Goal: Transaction & Acquisition: Book appointment/travel/reservation

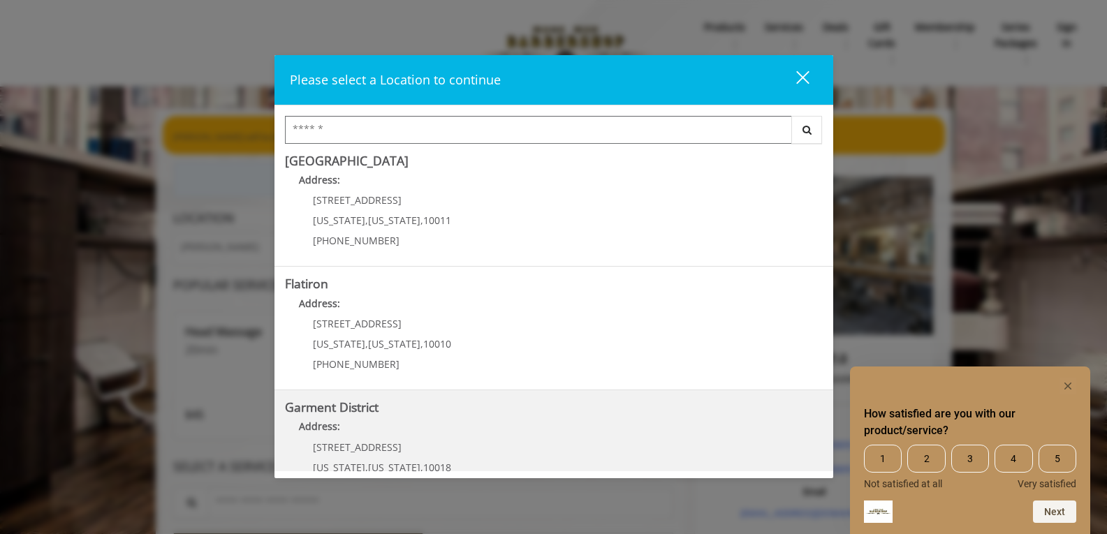
scroll to position [296, 0]
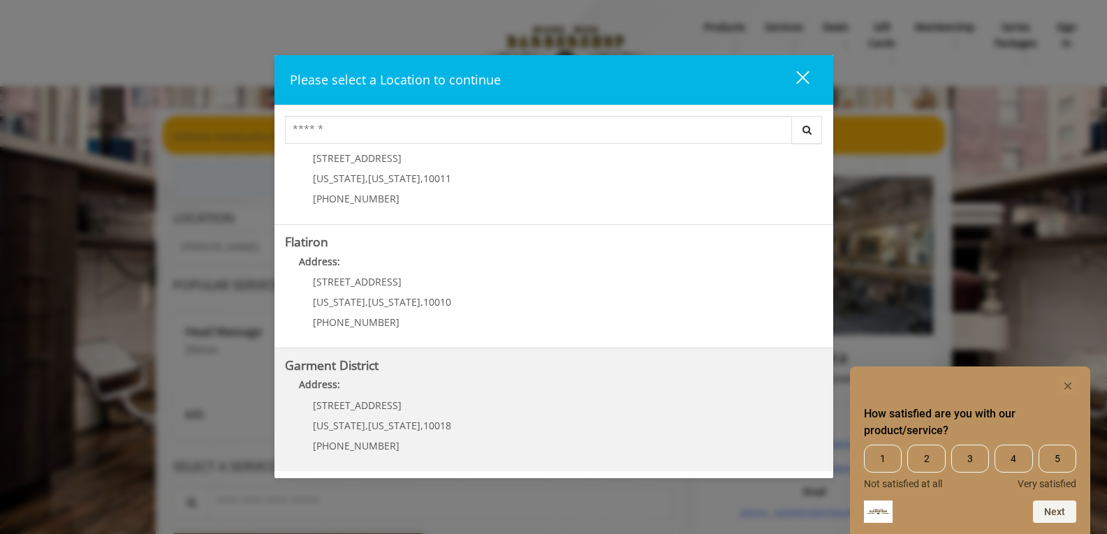
click at [506, 379] on District "Address:" at bounding box center [554, 388] width 538 height 22
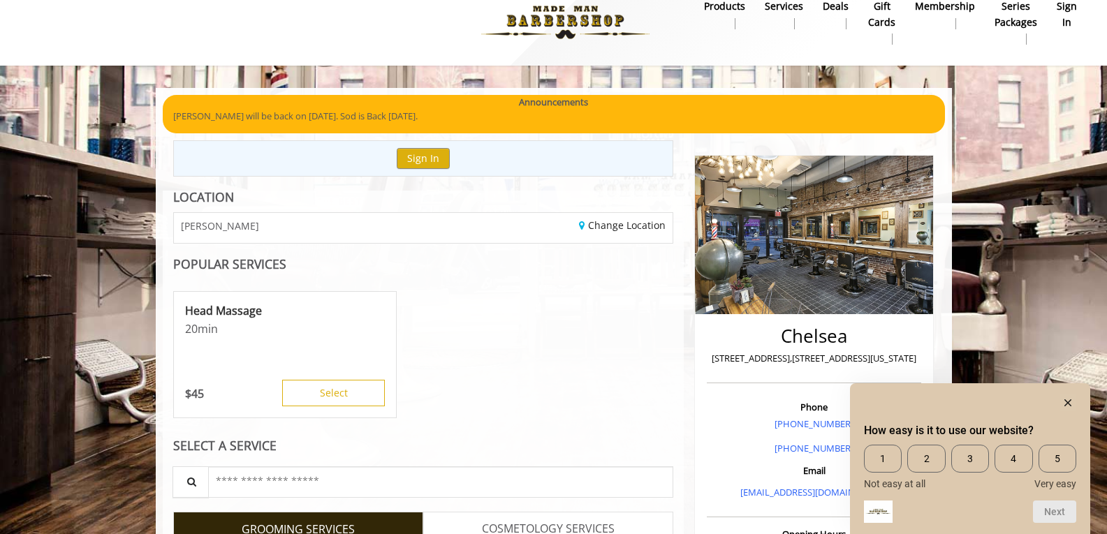
scroll to position [84, 0]
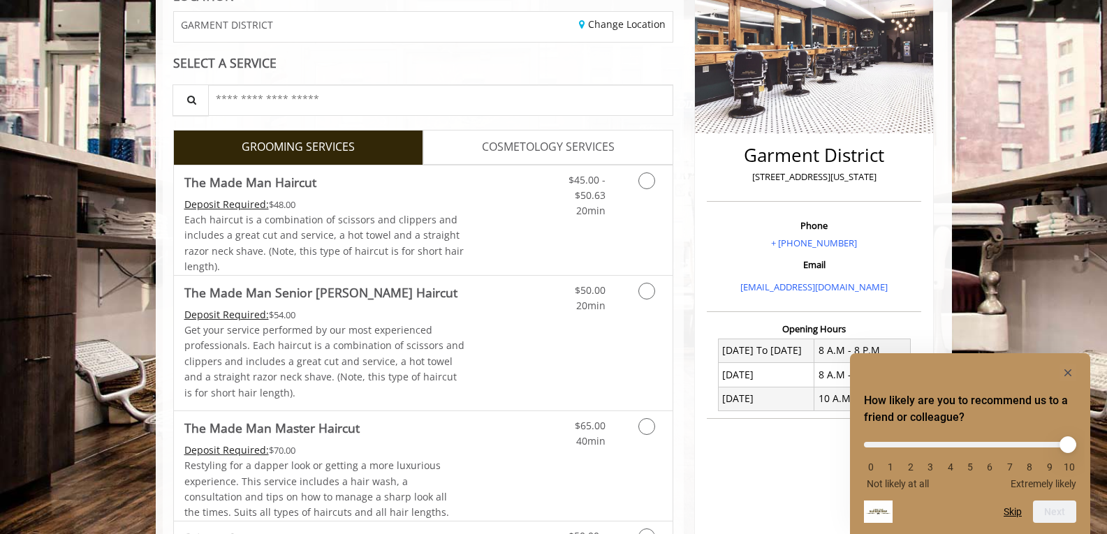
scroll to position [203, 0]
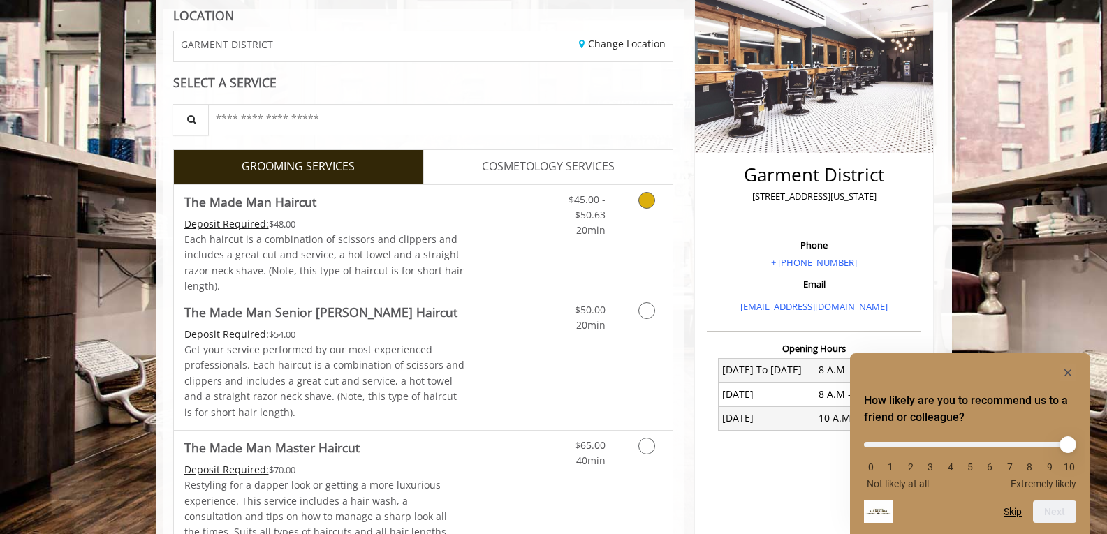
click at [530, 275] on link "Discounted Price" at bounding box center [506, 240] width 83 height 110
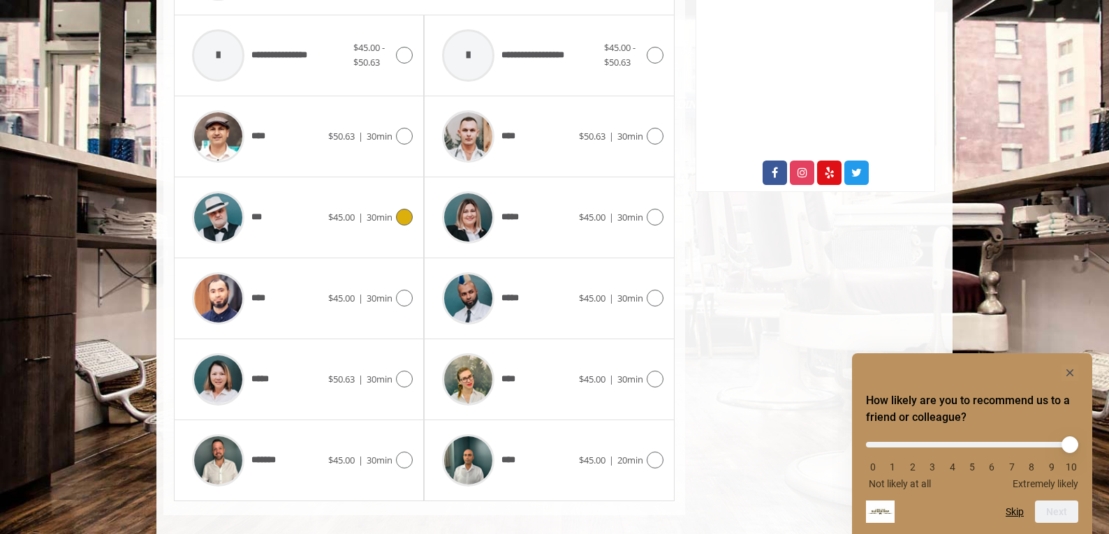
scroll to position [671, 0]
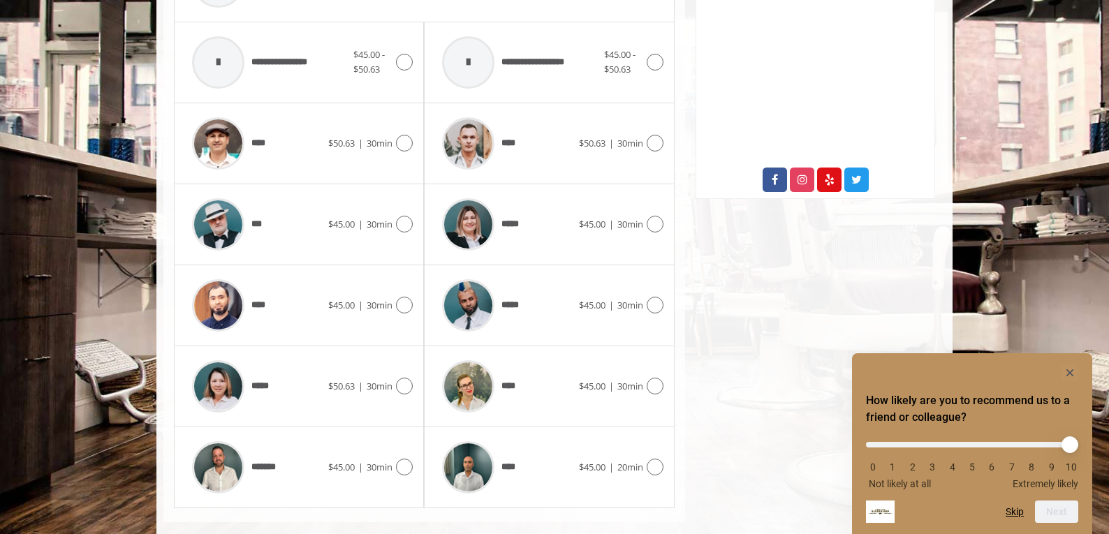
click at [395, 177] on div "**** $50.63 | 30min" at bounding box center [299, 143] width 250 height 81
click at [401, 156] on div "**** $50.63 | 30min" at bounding box center [299, 143] width 228 height 66
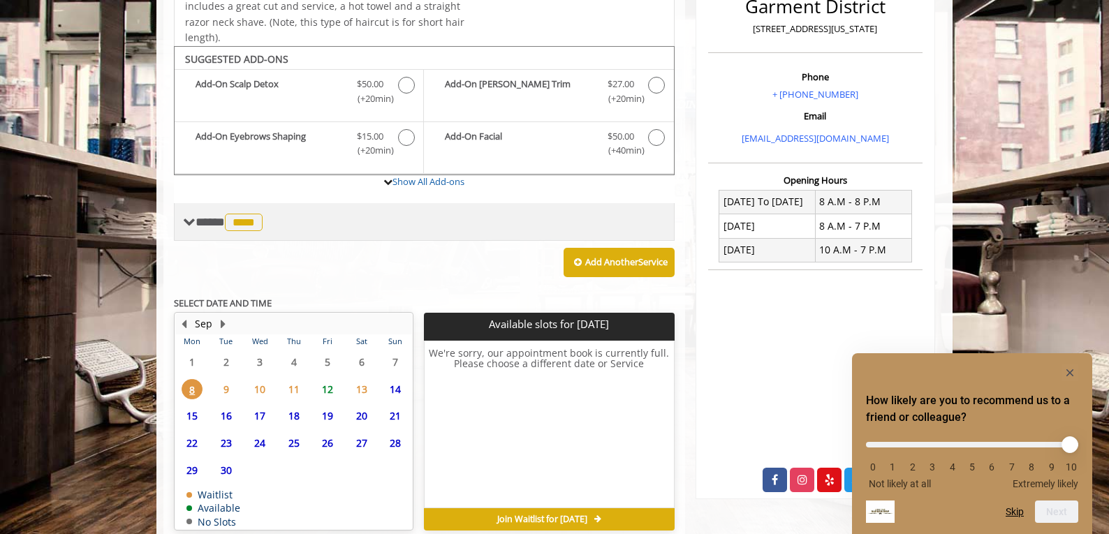
scroll to position [437, 0]
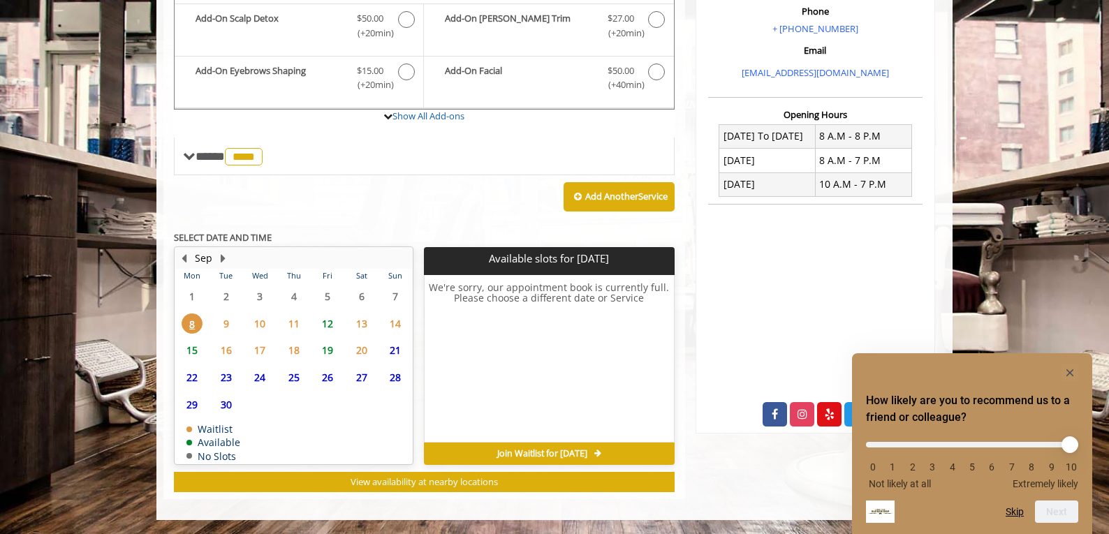
click at [262, 326] on span "10" at bounding box center [259, 324] width 21 height 20
click at [328, 321] on span "12" at bounding box center [327, 324] width 21 height 20
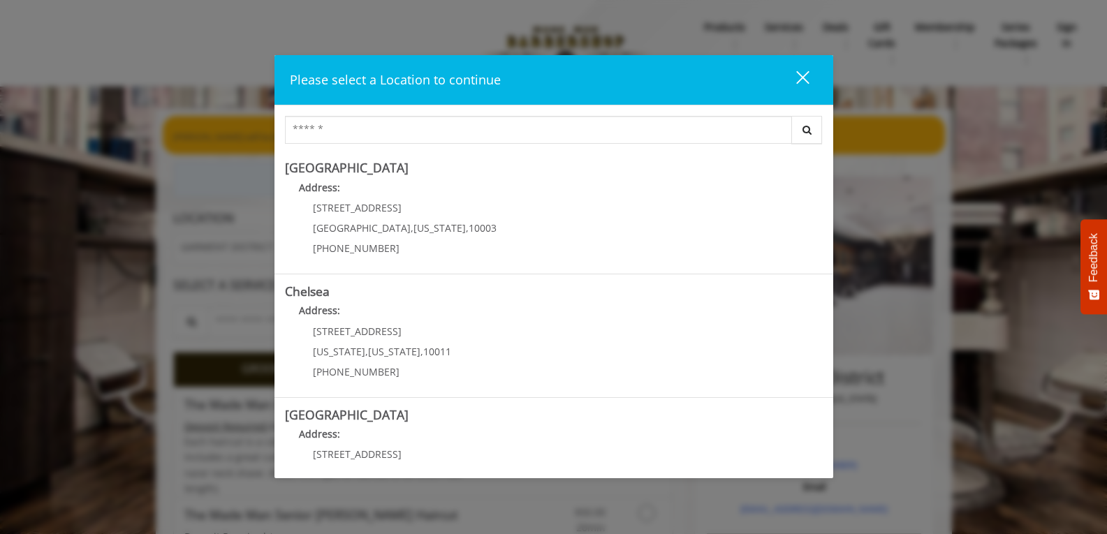
click at [806, 73] on div "close dialog" at bounding box center [802, 77] width 13 height 13
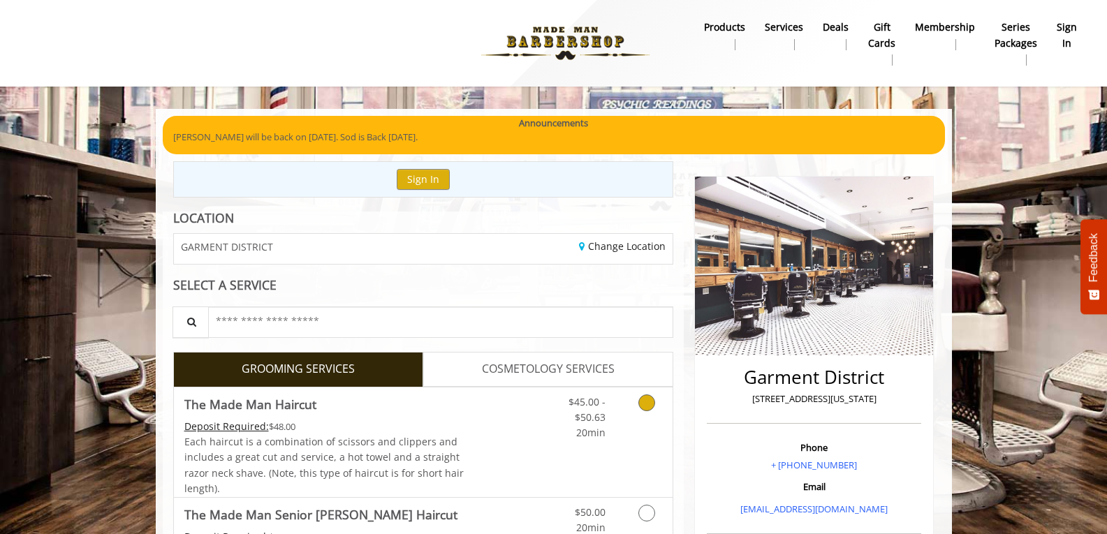
click at [476, 396] on link "Discounted Price" at bounding box center [506, 443] width 83 height 110
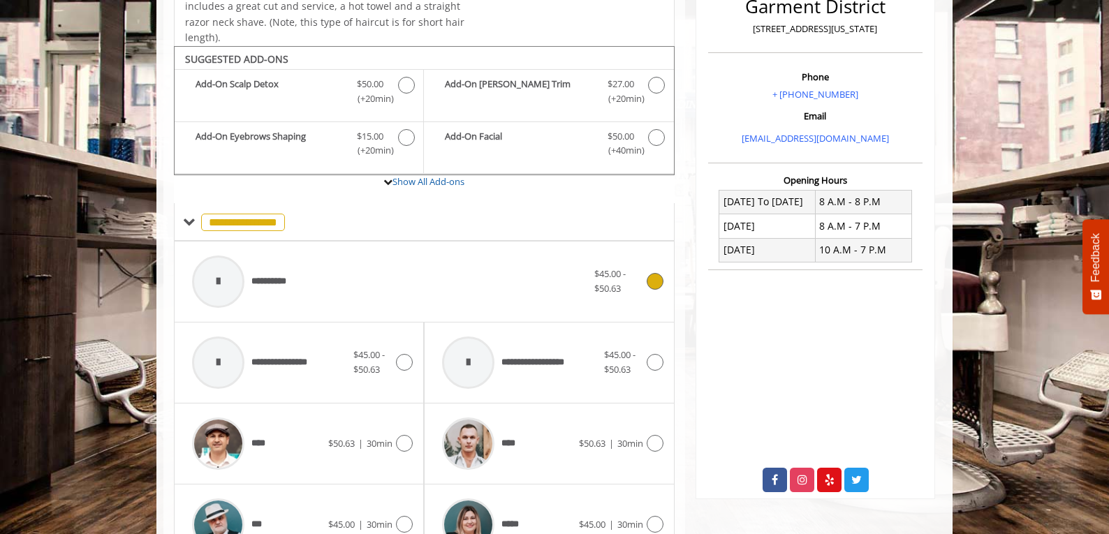
scroll to position [417, 0]
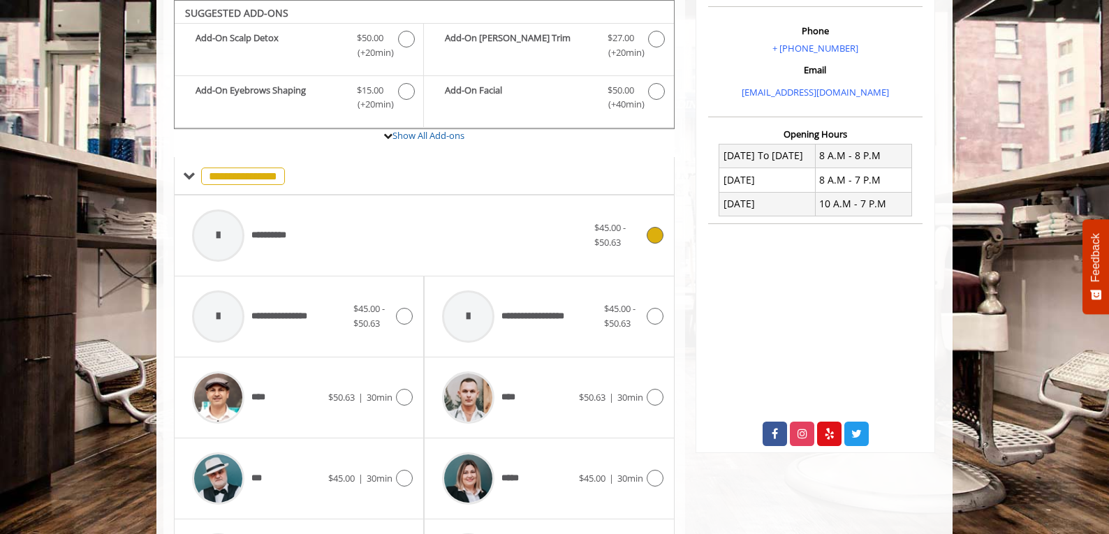
click at [354, 245] on div "**********" at bounding box center [389, 236] width 409 height 66
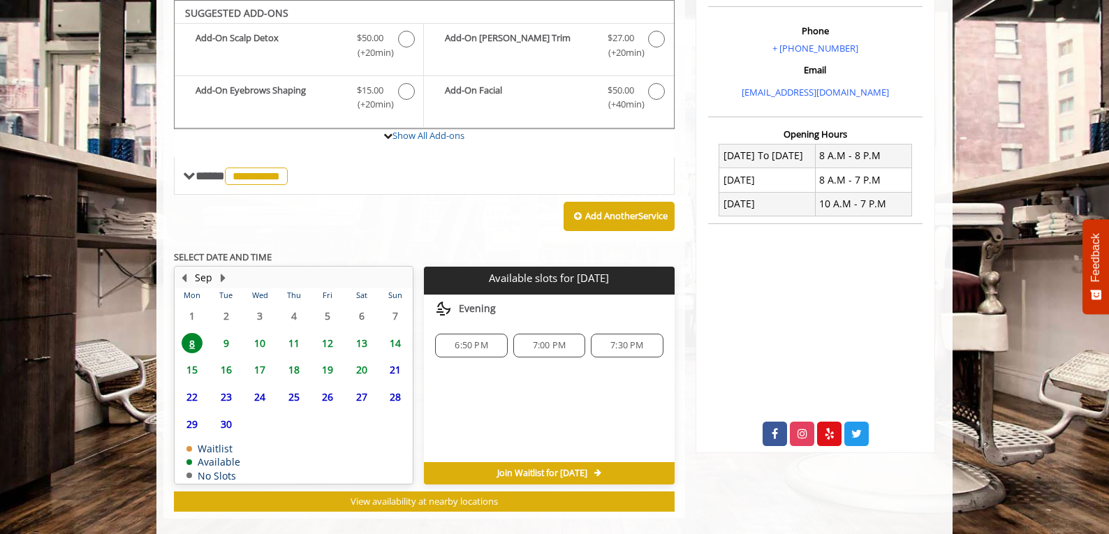
drag, startPoint x: 242, startPoint y: 336, endPoint x: 230, endPoint y: 340, distance: 13.1
click at [230, 340] on span "9" at bounding box center [226, 343] width 21 height 20
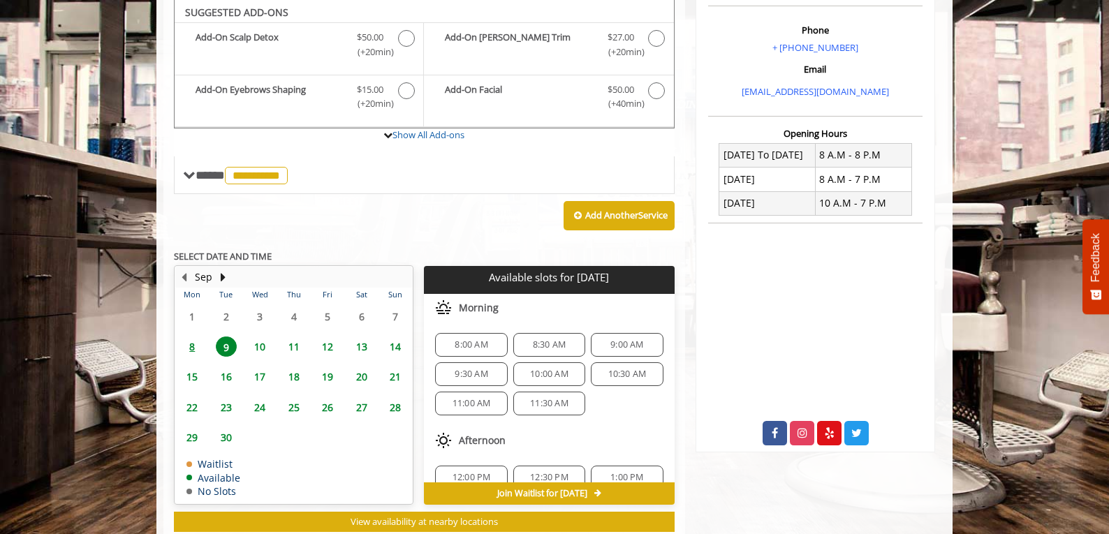
click at [263, 340] on span "10" at bounding box center [259, 347] width 21 height 20
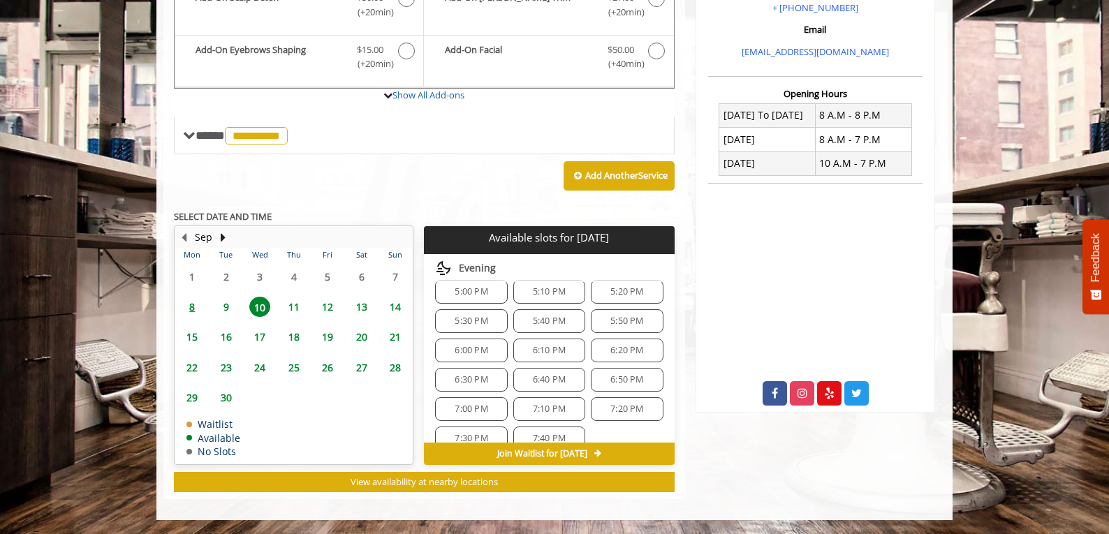
scroll to position [650, 0]
